Goal: Task Accomplishment & Management: Manage account settings

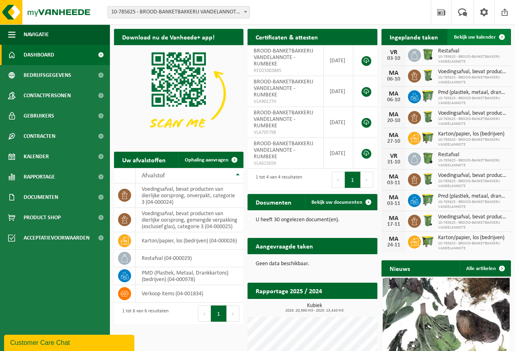
click at [460, 35] on span "Bekijk uw kalender" at bounding box center [475, 37] width 42 height 5
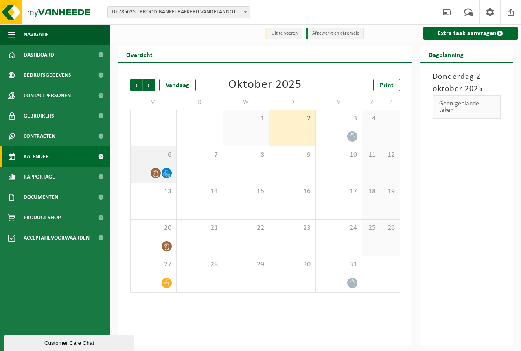
click at [156, 171] on icon at bounding box center [155, 173] width 7 height 7
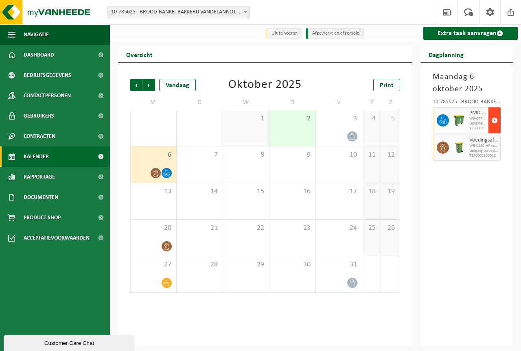
click at [495, 120] on span "button" at bounding box center [494, 120] width 7 height 16
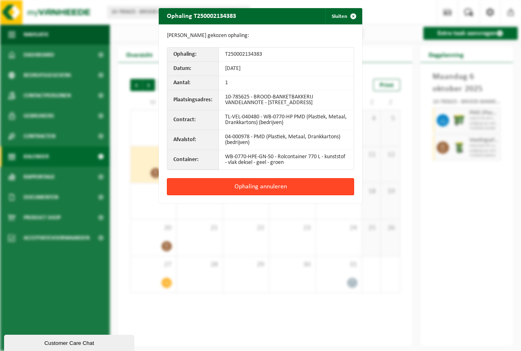
click at [238, 193] on button "Ophaling annuleren" at bounding box center [260, 186] width 187 height 17
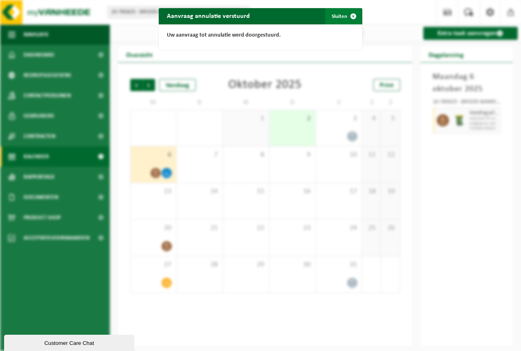
click at [341, 18] on button "Sluiten" at bounding box center [343, 16] width 36 height 16
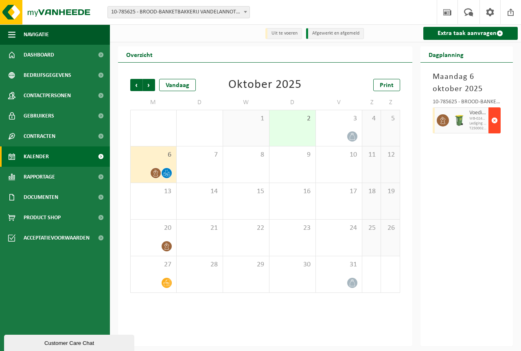
click at [497, 121] on span "button" at bounding box center [494, 120] width 7 height 16
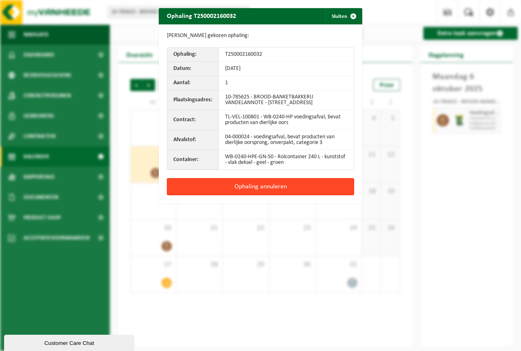
click at [256, 193] on button "Ophaling annuleren" at bounding box center [260, 186] width 187 height 17
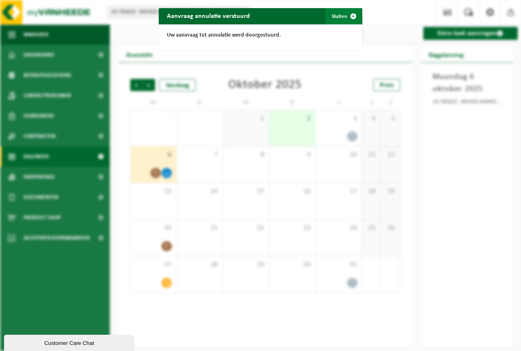
click at [341, 15] on button "Sluiten" at bounding box center [343, 16] width 36 height 16
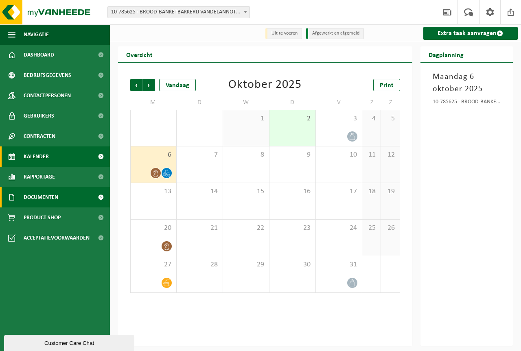
click at [49, 194] on span "Documenten" at bounding box center [41, 197] width 35 height 20
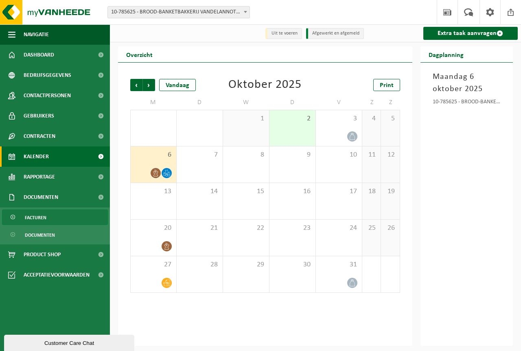
click at [32, 221] on span "Facturen" at bounding box center [36, 217] width 22 height 15
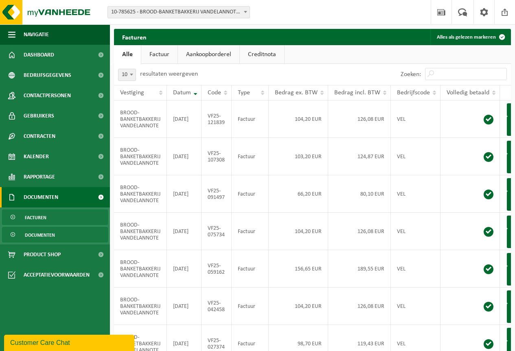
click at [32, 232] on span "Documenten" at bounding box center [40, 235] width 30 height 15
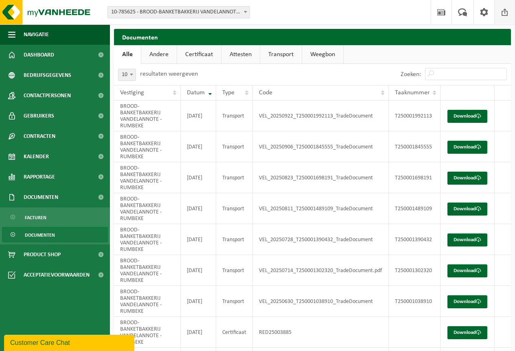
click at [500, 15] on span at bounding box center [505, 12] width 12 height 24
